Goal: Navigation & Orientation: Find specific page/section

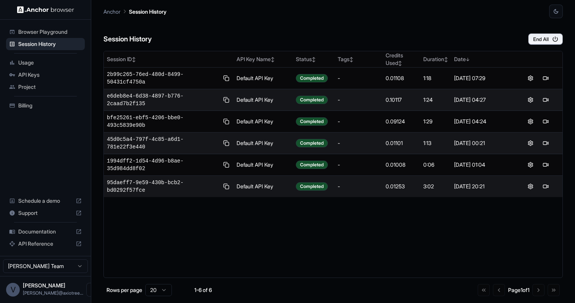
click at [36, 270] on html "Browser Playground Session History Usage API Keys Project Billing Schedule a de…" at bounding box center [287, 151] width 575 height 303
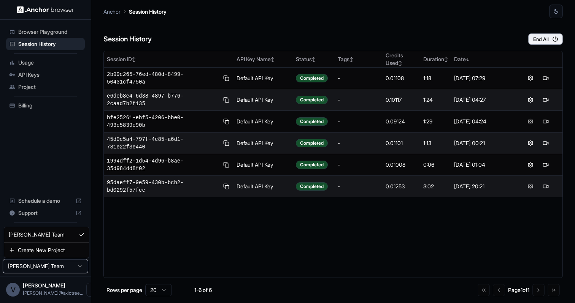
click at [40, 271] on html "Browser Playground Session History Usage API Keys Project Billing Schedule a de…" at bounding box center [287, 151] width 575 height 303
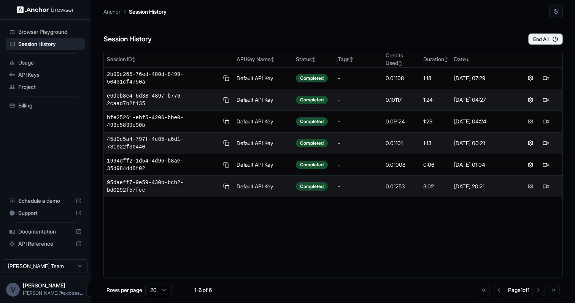
click at [90, 289] on icon "Open menu" at bounding box center [93, 290] width 6 height 6
click at [49, 257] on div at bounding box center [287, 151] width 575 height 303
click at [47, 269] on html "Browser Playground Session History Usage API Keys Project Billing Schedule a de…" at bounding box center [287, 151] width 575 height 303
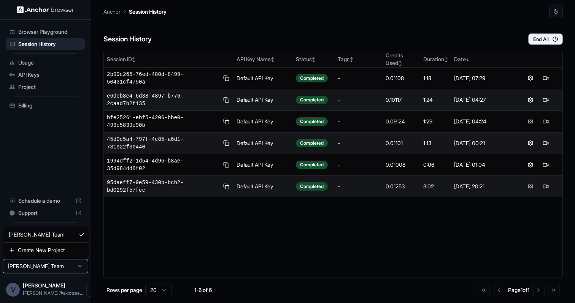
click at [52, 182] on html "Browser Playground Session History Usage API Keys Project Billing Schedule a de…" at bounding box center [287, 151] width 575 height 303
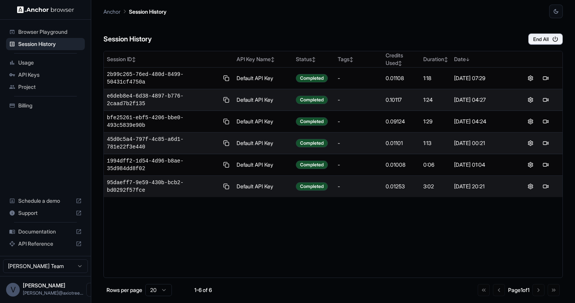
click at [38, 67] on div "Usage" at bounding box center [45, 63] width 79 height 12
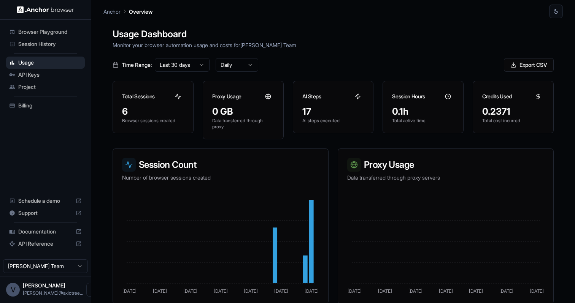
click at [30, 88] on span "Project" at bounding box center [49, 87] width 63 height 8
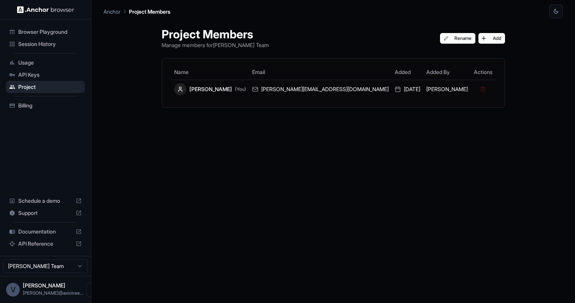
click at [26, 109] on span "Billing" at bounding box center [49, 106] width 63 height 8
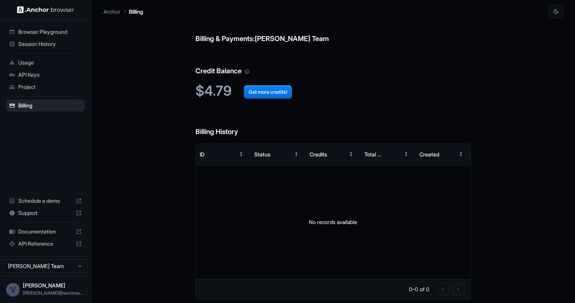
click at [41, 62] on span "Usage" at bounding box center [49, 63] width 63 height 8
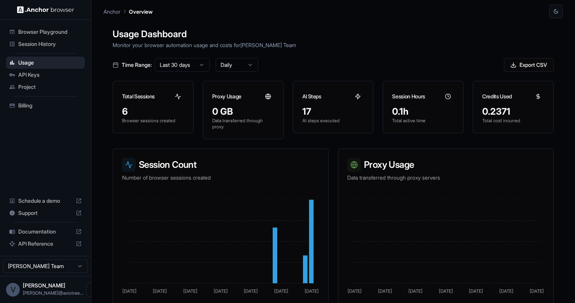
click at [34, 106] on span "Billing" at bounding box center [49, 106] width 63 height 8
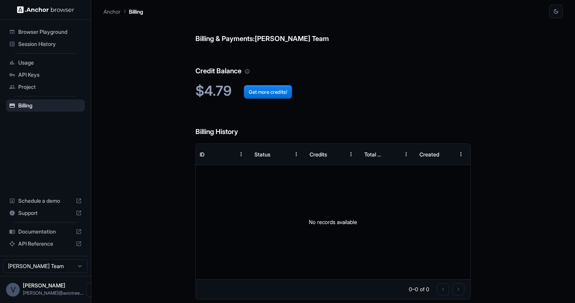
click at [37, 86] on span "Project" at bounding box center [49, 87] width 63 height 8
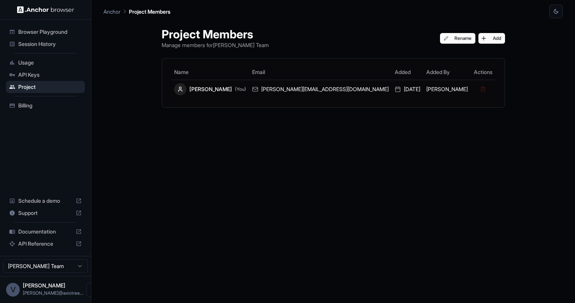
click at [38, 77] on span "API Keys" at bounding box center [49, 75] width 63 height 8
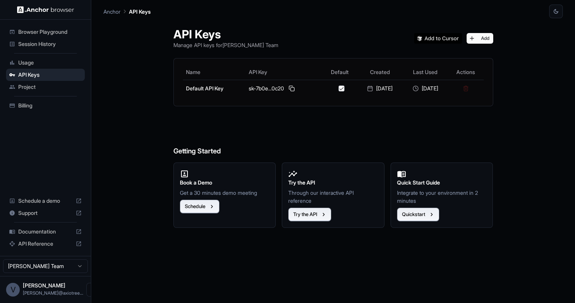
click at [40, 64] on span "Usage" at bounding box center [49, 63] width 63 height 8
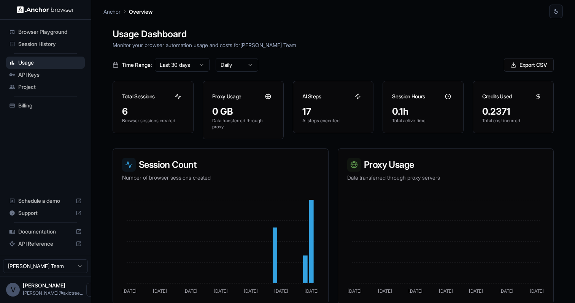
click at [44, 46] on span "Session History" at bounding box center [49, 44] width 63 height 8
